Goal: Navigation & Orientation: Find specific page/section

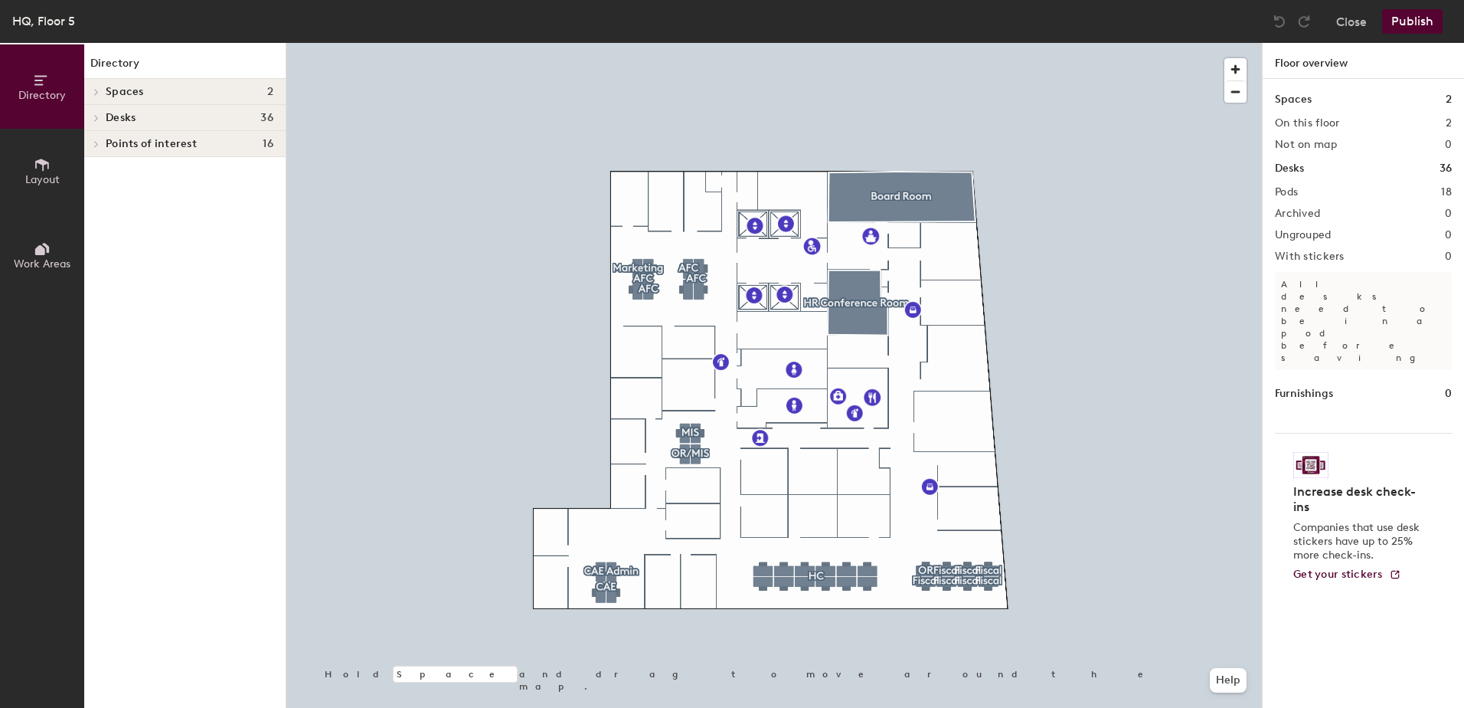
click at [43, 102] on button "Directory" at bounding box center [42, 86] width 84 height 84
click at [51, 254] on button "Work Areas" at bounding box center [42, 255] width 84 height 84
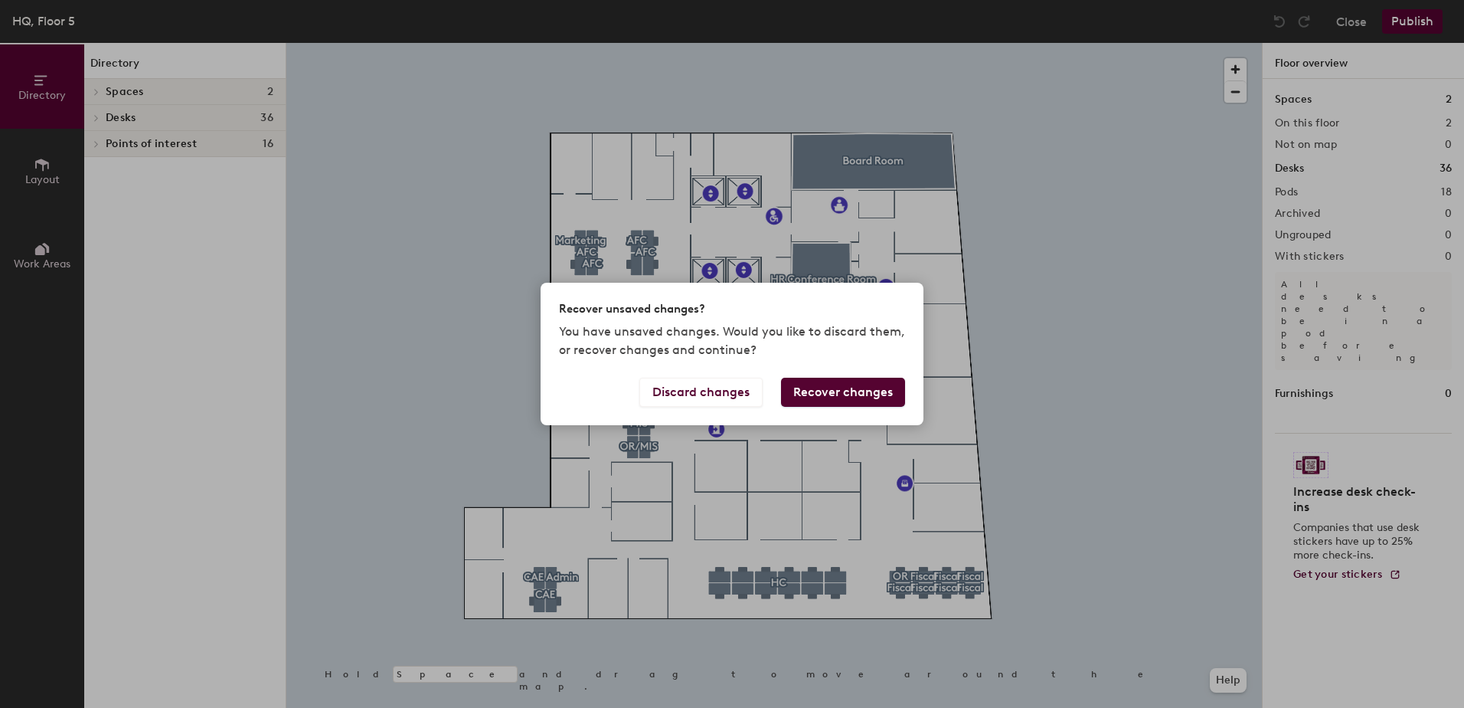
click at [1303, 400] on div "Recover unsaved changes? You have unsaved changes. Would you like to discard th…" at bounding box center [732, 354] width 1464 height 708
click at [807, 399] on button "Recover changes" at bounding box center [843, 392] width 124 height 29
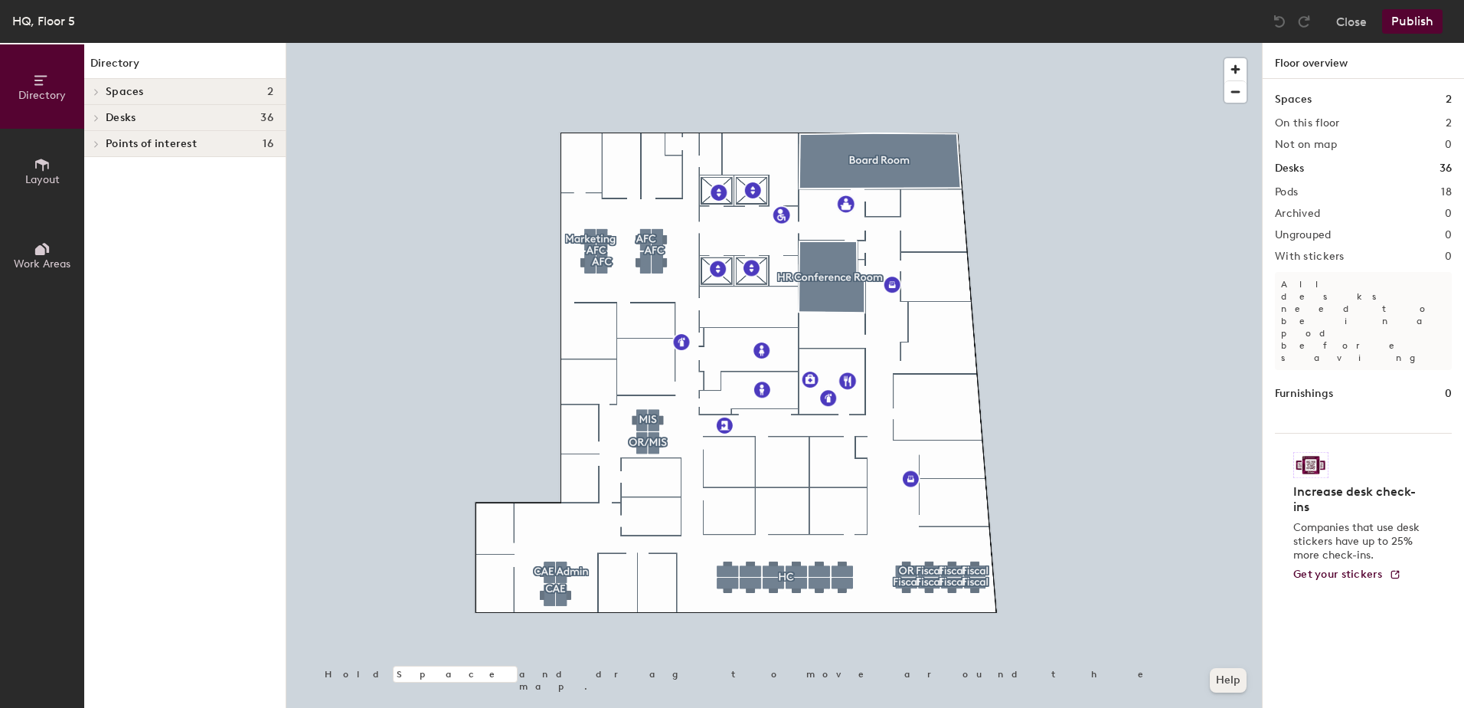
click at [1224, 678] on button "Help" at bounding box center [1228, 680] width 37 height 25
